Goal: Task Accomplishment & Management: Use online tool/utility

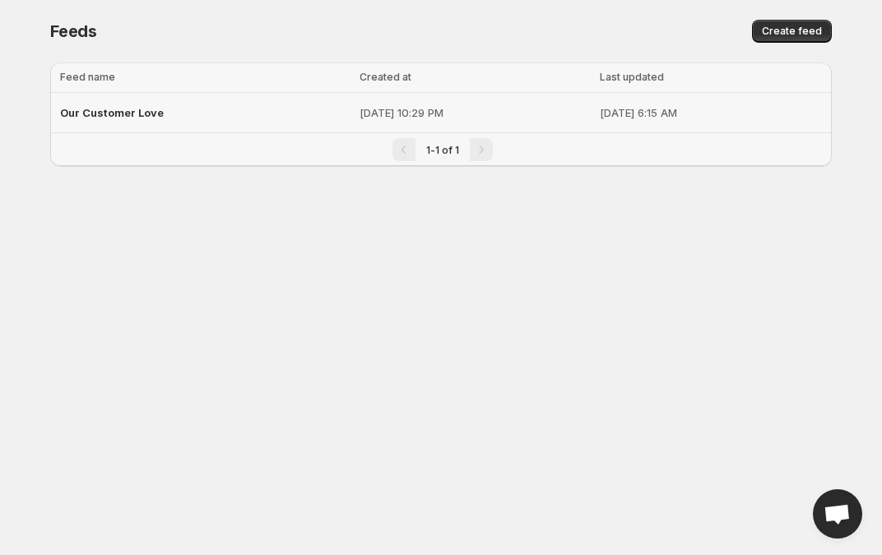
click at [645, 114] on p "[DATE] 6:15 AM" at bounding box center [711, 112] width 222 height 16
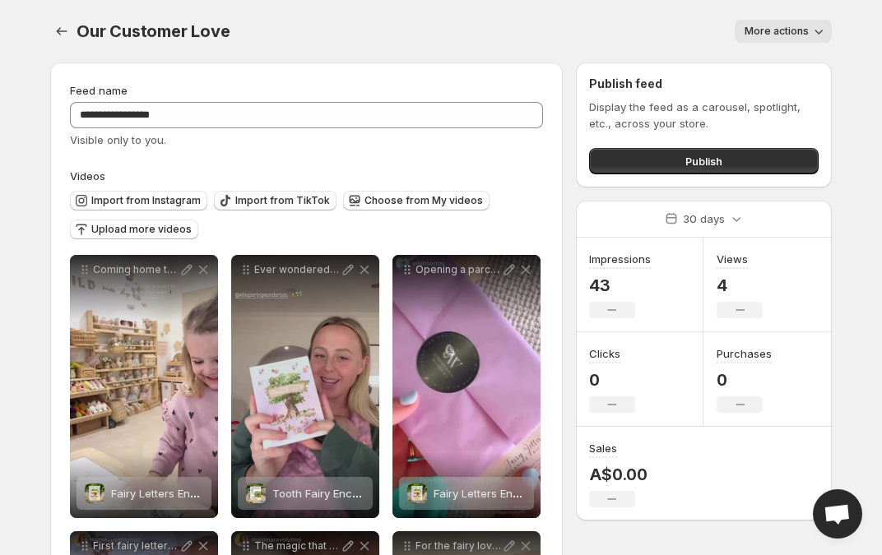
click at [253, 194] on span "Import from TikTok" at bounding box center [282, 200] width 95 height 13
click at [166, 204] on span "Import from Instagram" at bounding box center [145, 200] width 109 height 13
